Goal: Information Seeking & Learning: Find specific fact

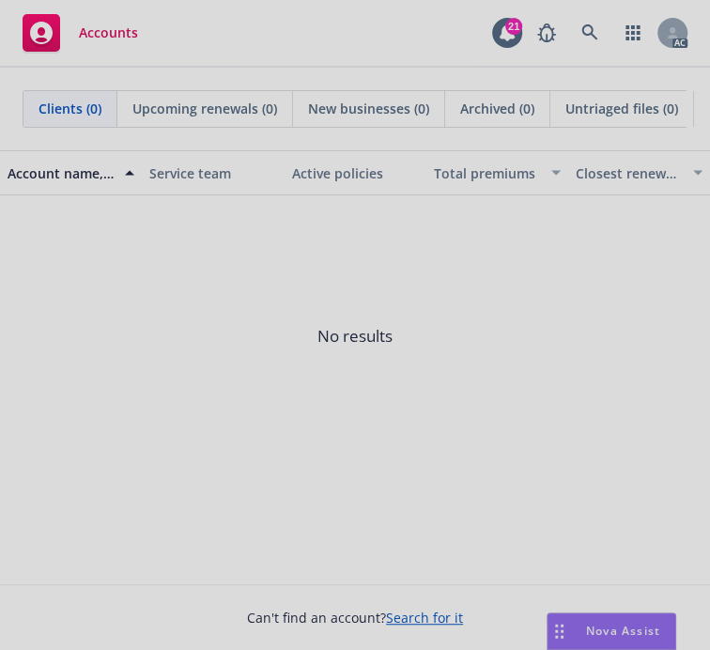
click at [576, 23] on div at bounding box center [355, 325] width 710 height 650
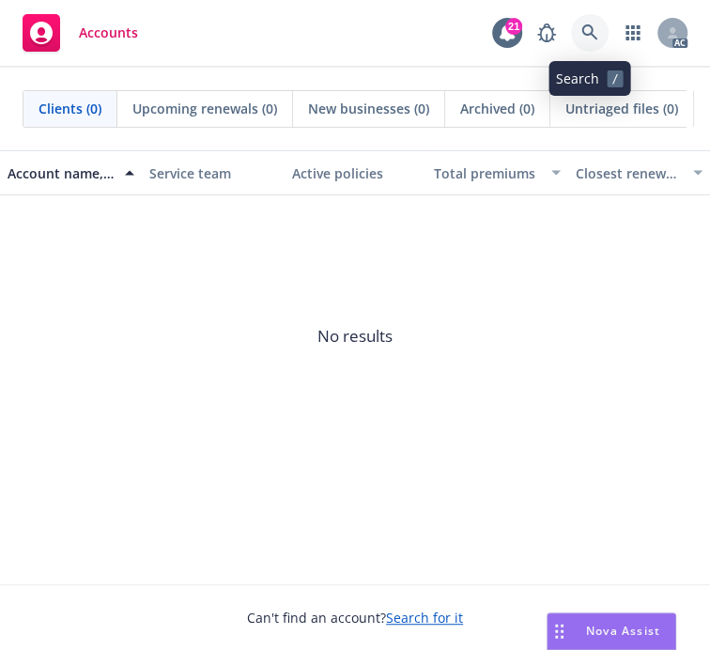
click at [584, 27] on icon at bounding box center [589, 32] width 17 height 17
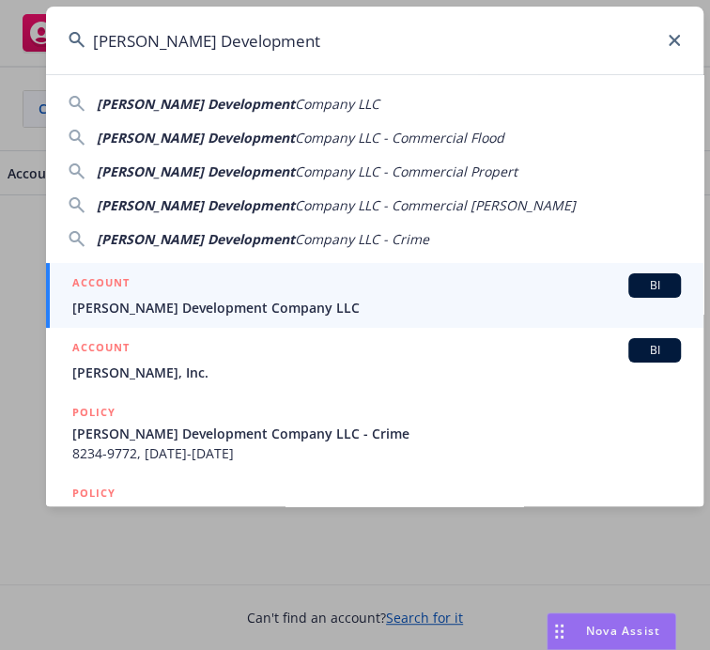
type input "[PERSON_NAME] Development"
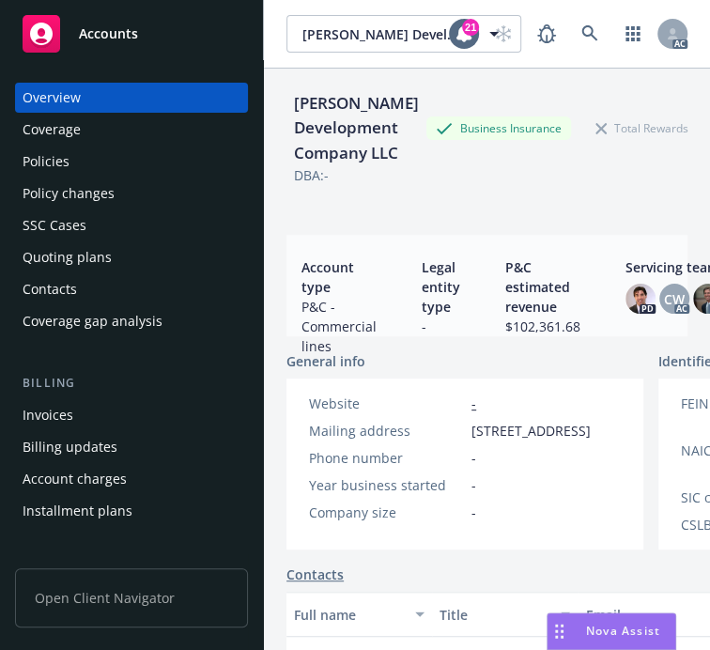
click at [65, 160] on div "Policies" at bounding box center [46, 161] width 47 height 30
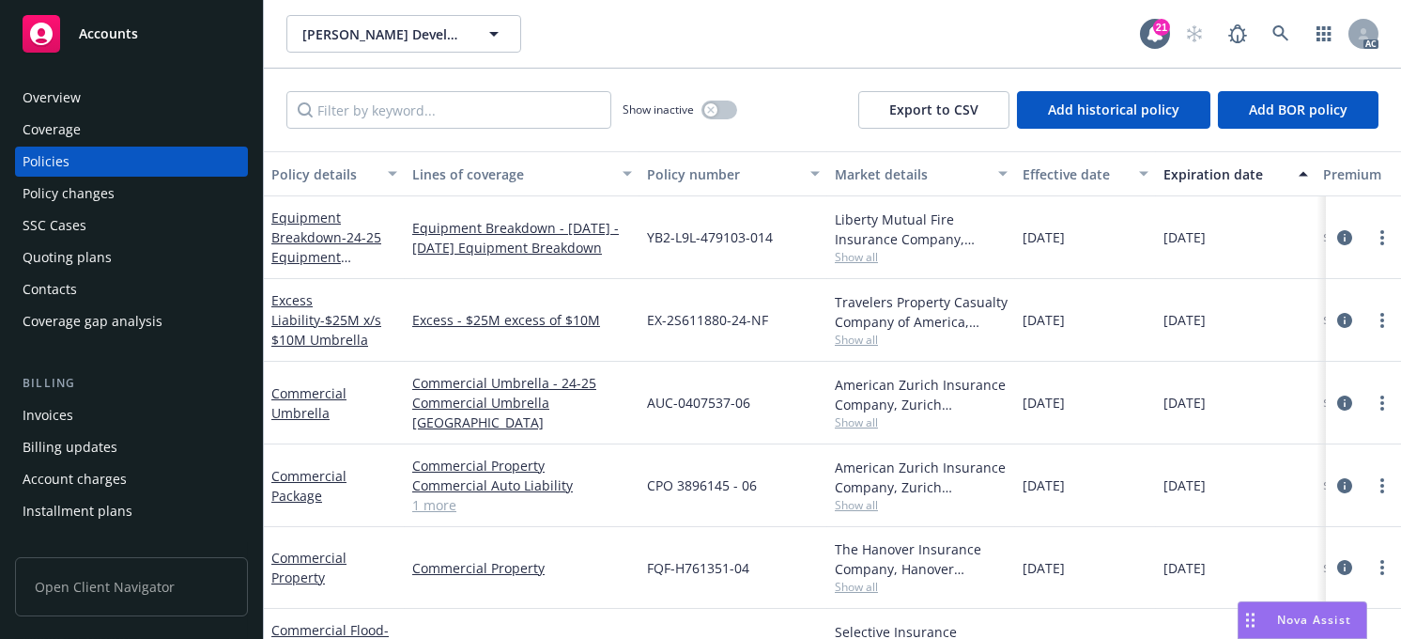
click at [709, 165] on div "Policy number" at bounding box center [723, 174] width 152 height 20
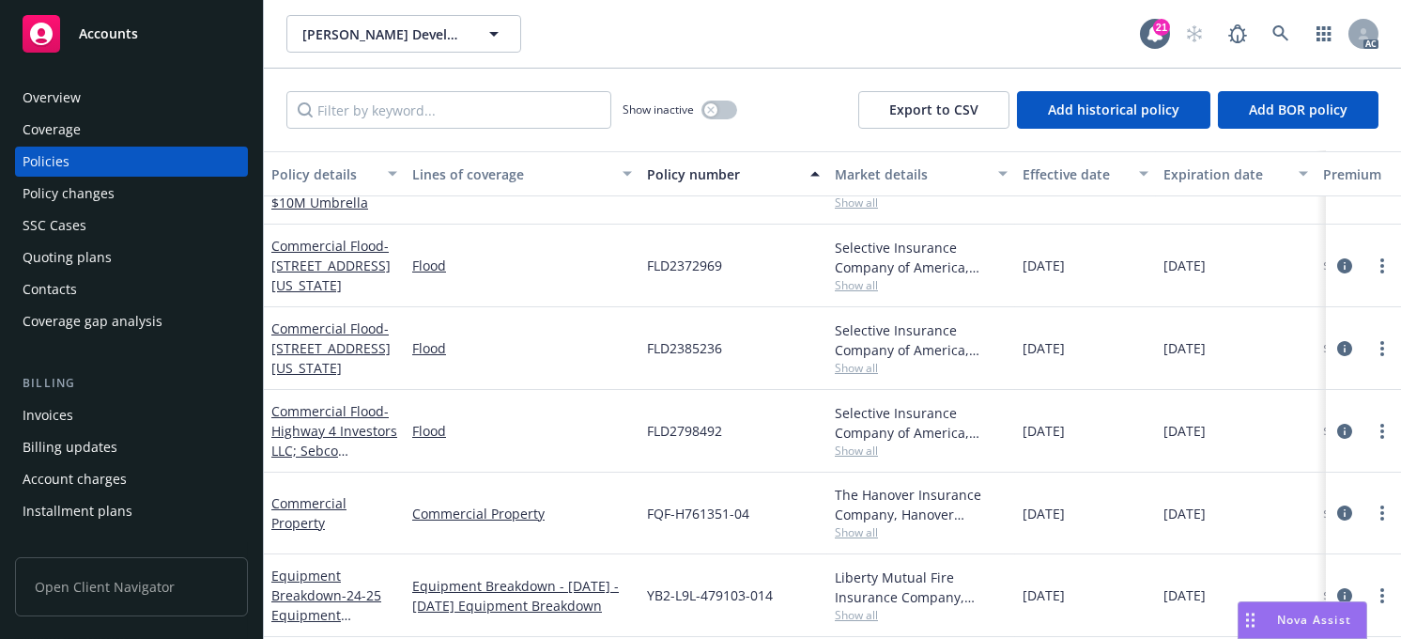
scroll to position [223, 0]
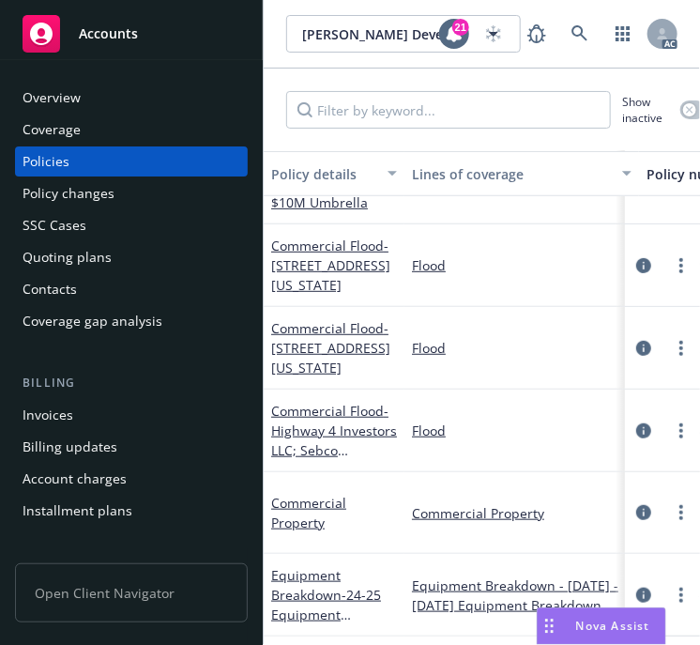
click at [65, 92] on div "Overview" at bounding box center [52, 98] width 58 height 30
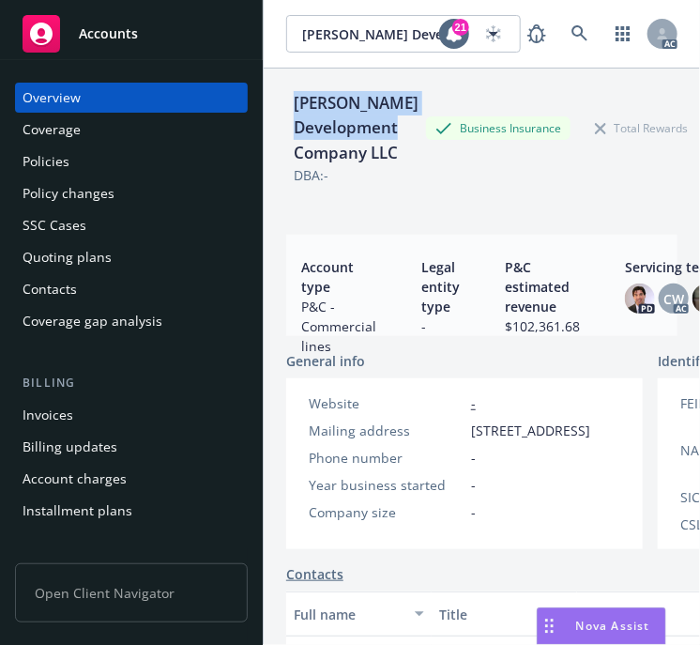
drag, startPoint x: 369, startPoint y: 158, endPoint x: 288, endPoint y: 108, distance: 94.9
click at [288, 108] on div "[PERSON_NAME] Development Company LLC" at bounding box center [356, 128] width 140 height 74
copy div "[PERSON_NAME] Development Company"
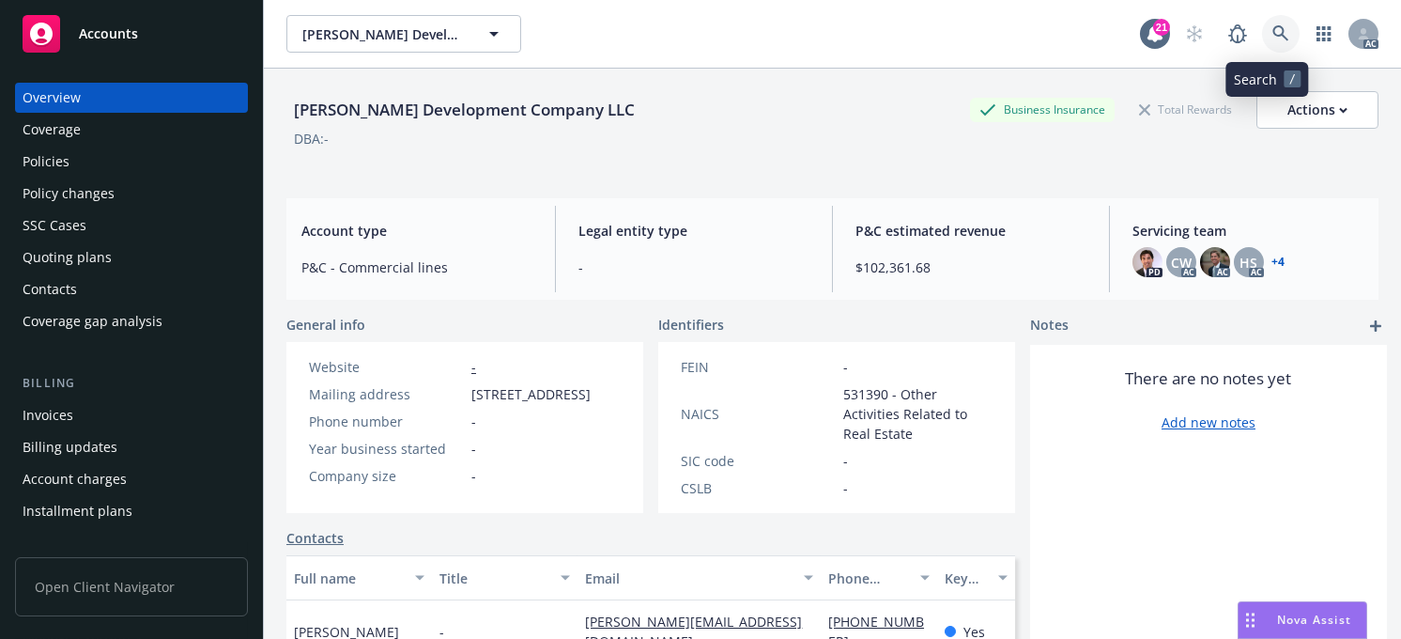
click at [709, 30] on icon at bounding box center [1280, 33] width 16 height 16
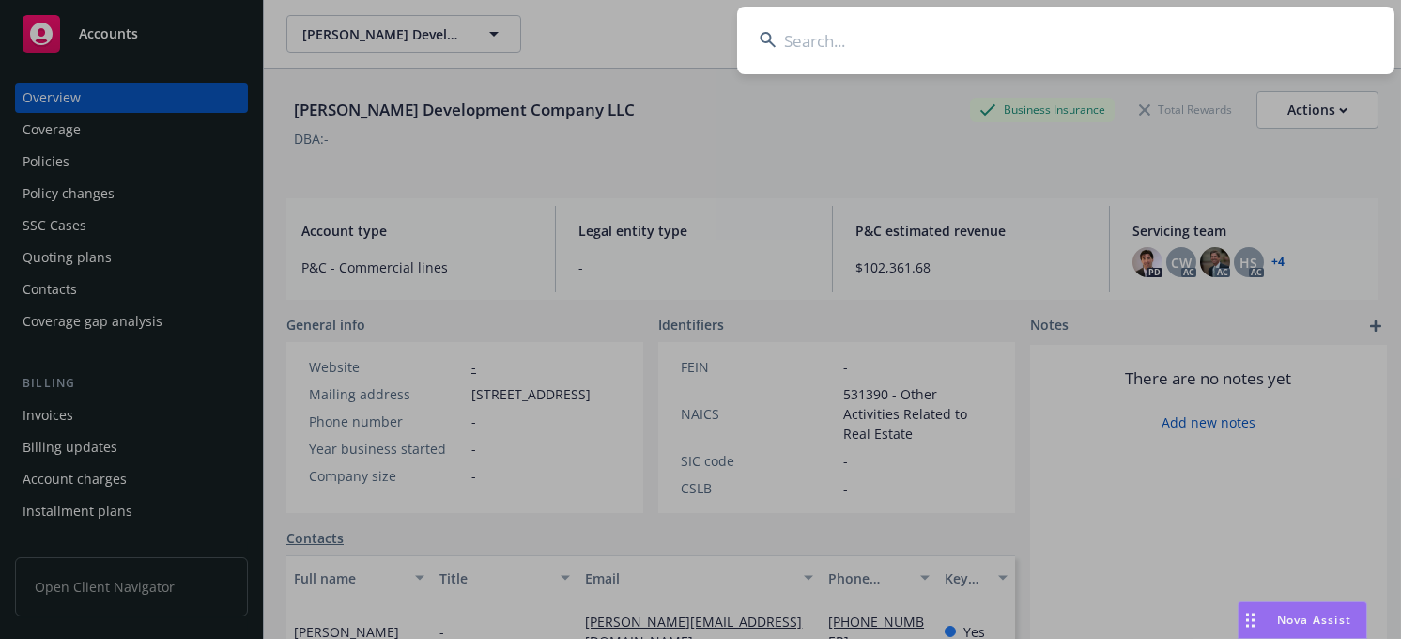
type input "APG Lions Holdings, LLC"
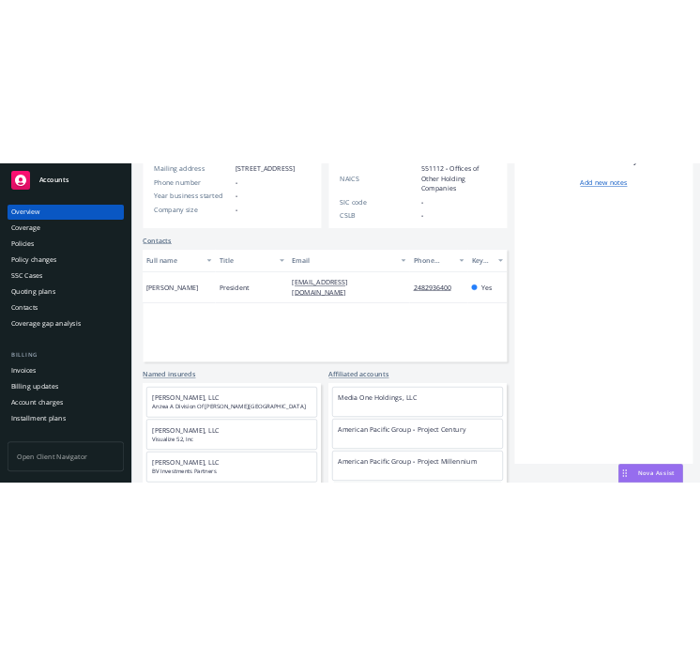
scroll to position [471, 0]
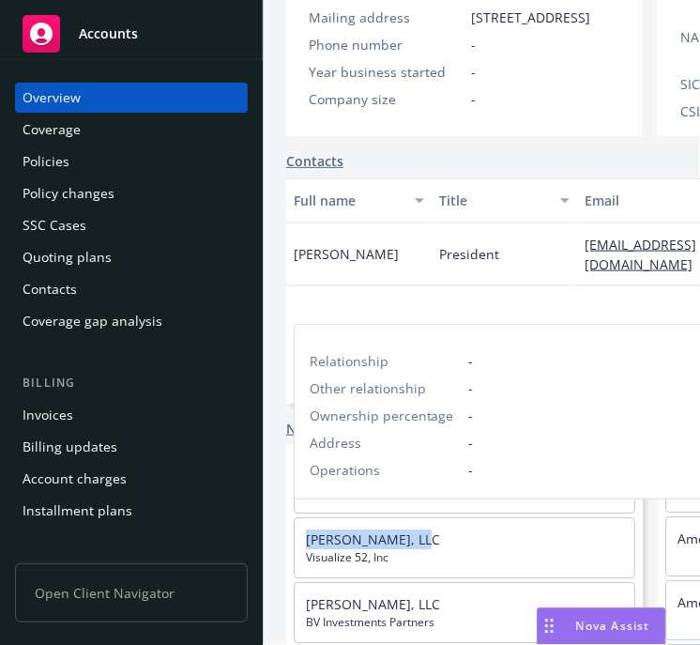
drag, startPoint x: 422, startPoint y: 536, endPoint x: 302, endPoint y: 542, distance: 119.4
click at [303, 540] on div "[PERSON_NAME], LLC Visualize 52, Inc" at bounding box center [465, 548] width 340 height 59
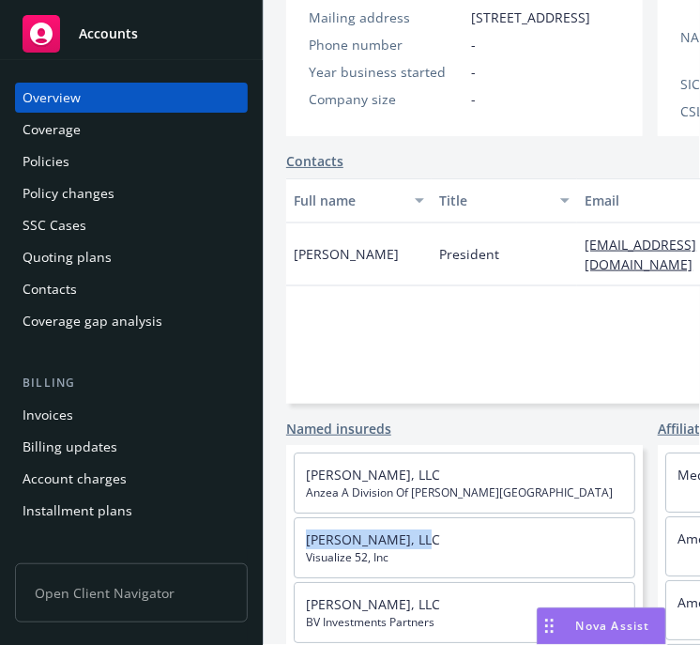
copy link "[PERSON_NAME], LLC"
